Goal: Transaction & Acquisition: Subscribe to service/newsletter

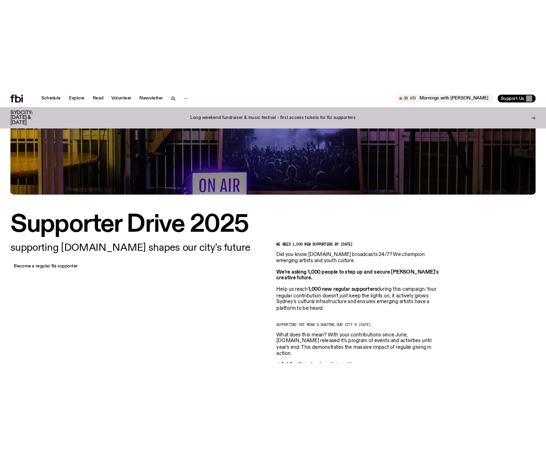
scroll to position [233, 0]
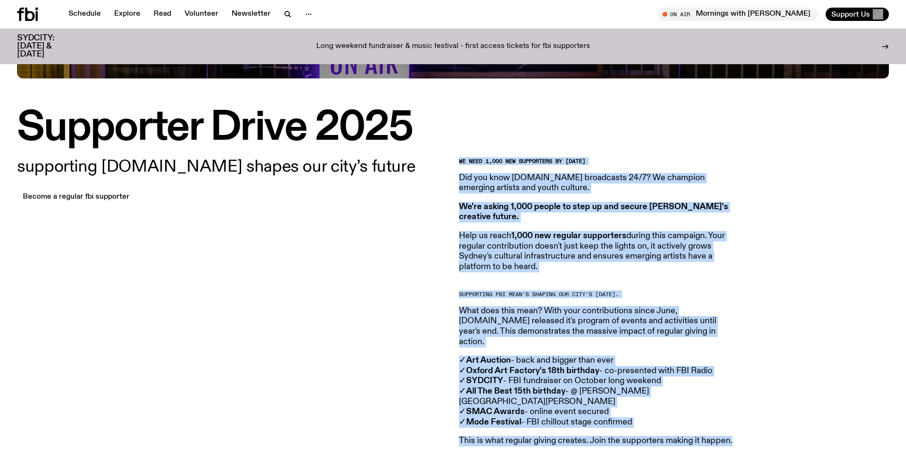
drag, startPoint x: 457, startPoint y: 159, endPoint x: 813, endPoint y: 419, distance: 440.4
click at [813, 419] on div "supporting fbi.radio shapes our city’s future Become a regular fbi supporter We…" at bounding box center [453, 315] width 906 height 337
copy article "We need 1,000 new supporters by September 27th Did you know fbi.radio broadcast…"
